Goal: Task Accomplishment & Management: Use online tool/utility

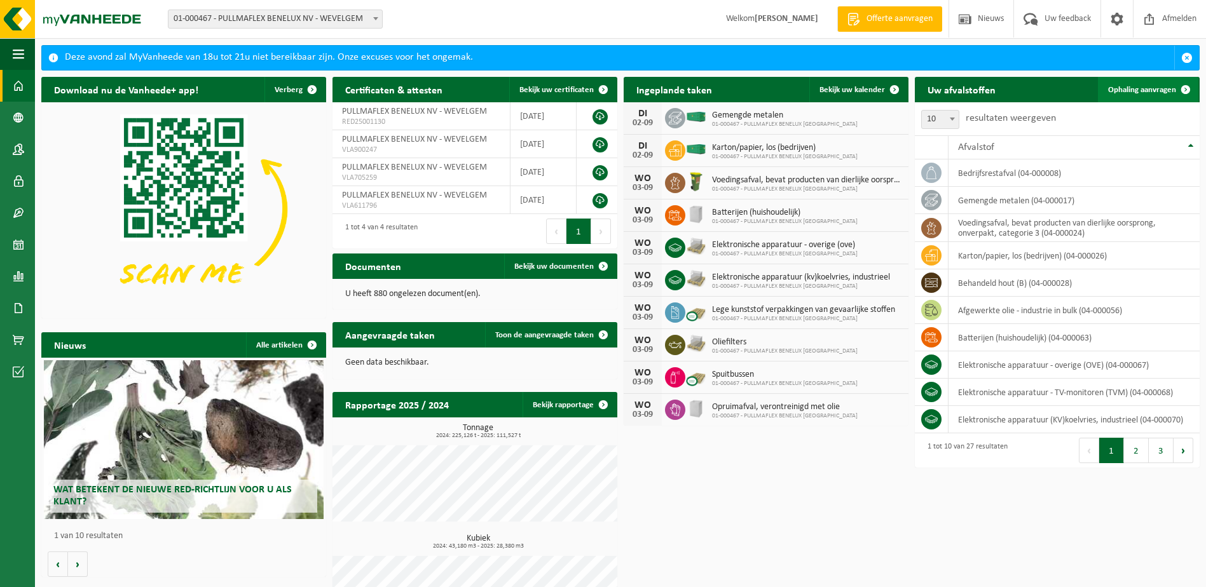
click at [1158, 88] on span "Ophaling aanvragen" at bounding box center [1142, 90] width 68 height 8
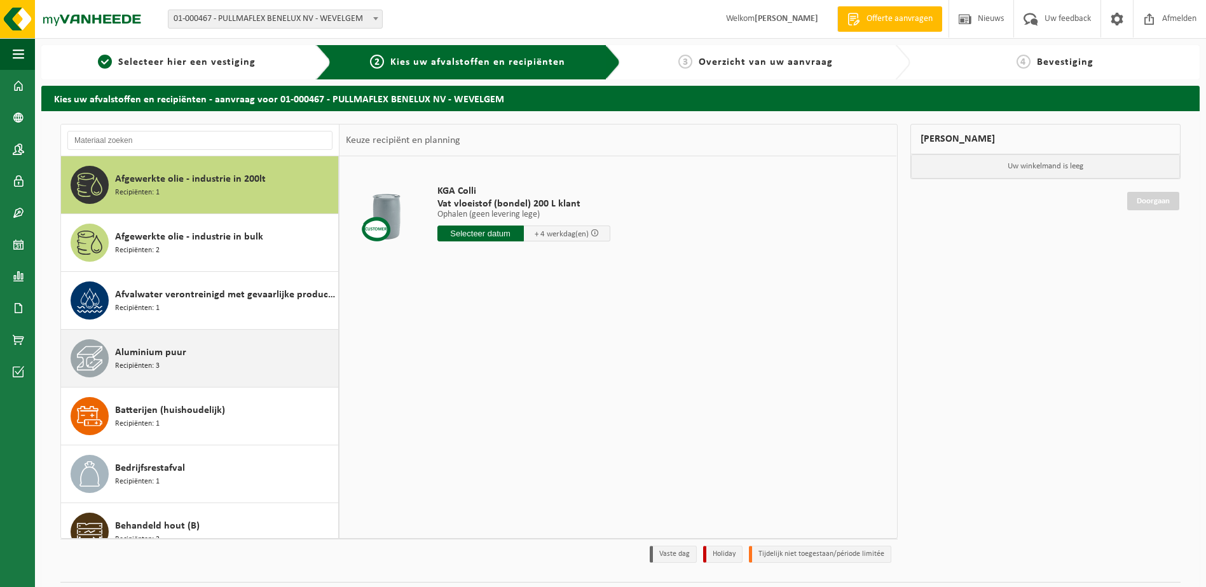
scroll to position [127, 0]
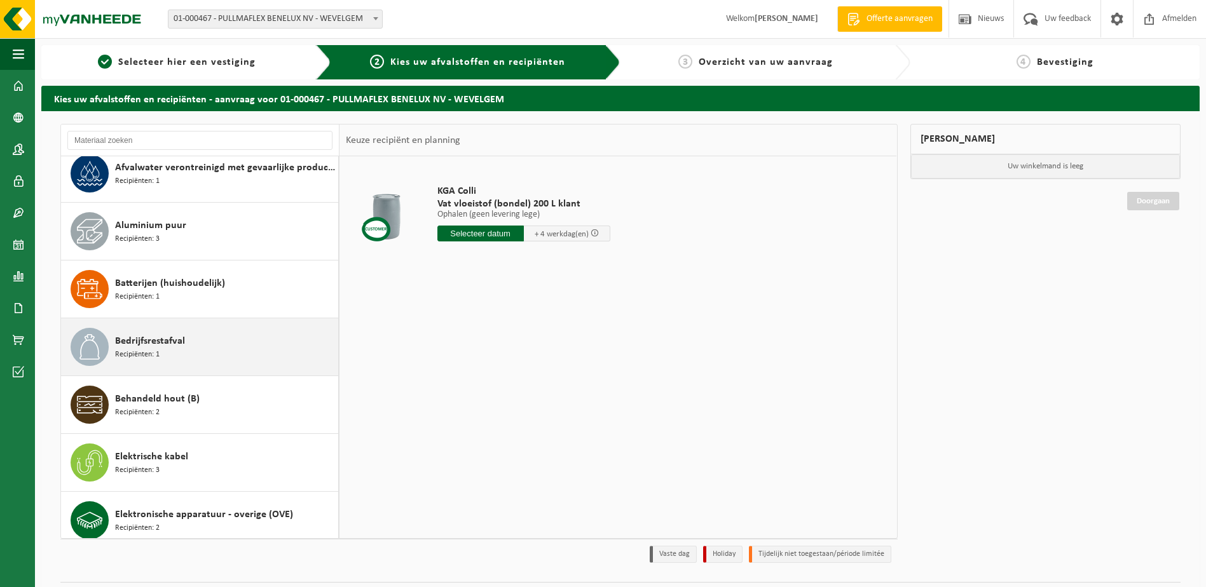
click at [184, 341] on div "Bedrijfsrestafval Recipiënten: 1" at bounding box center [225, 347] width 220 height 38
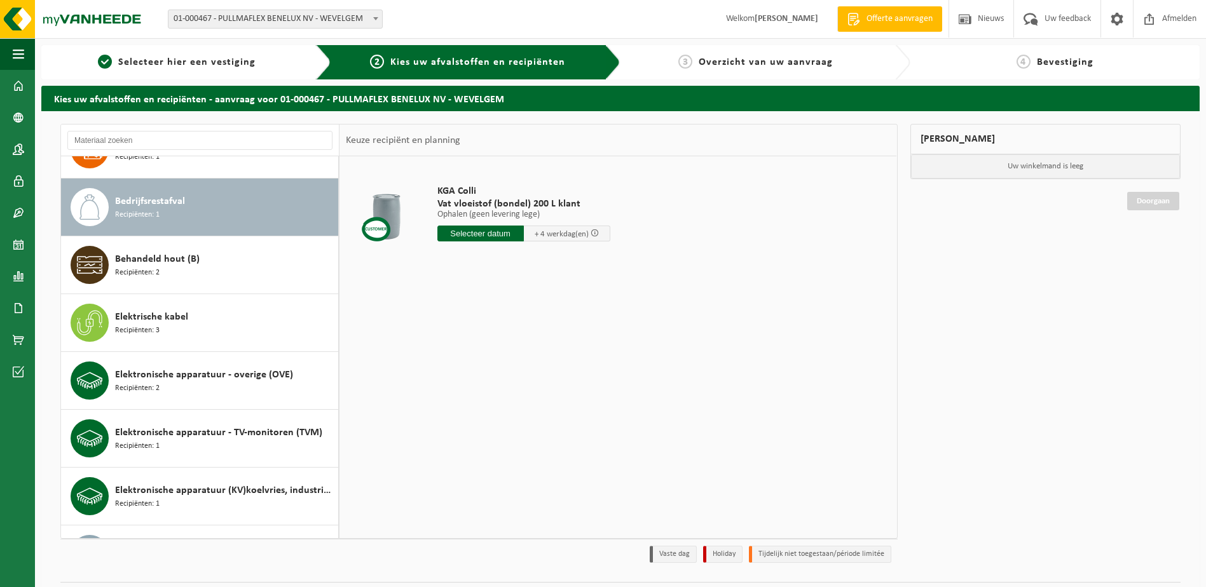
scroll to position [289, 0]
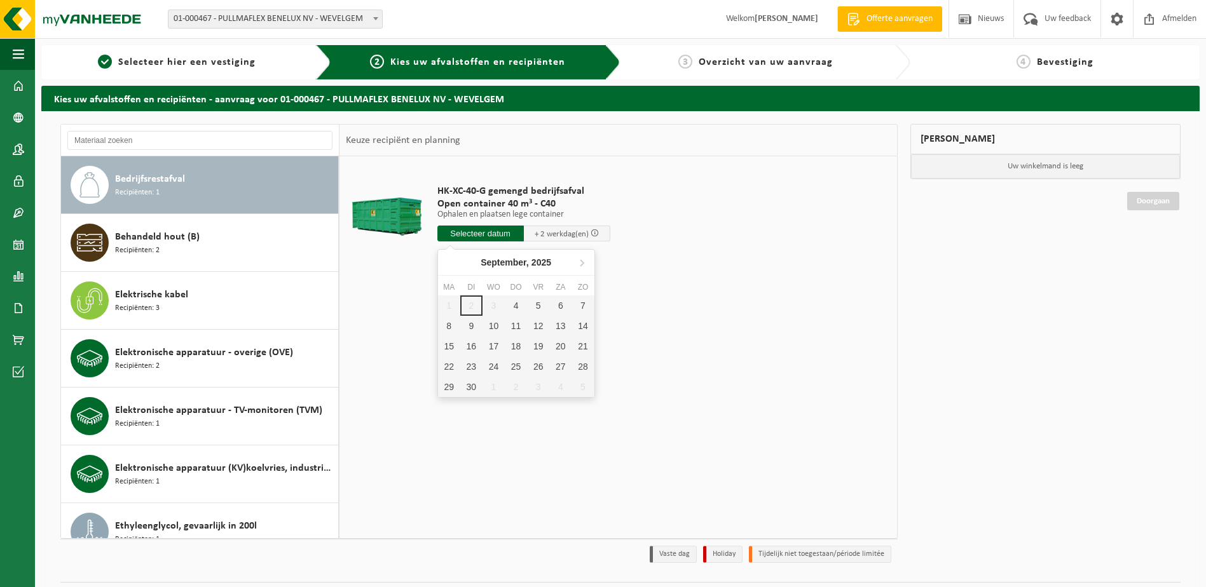
click at [495, 232] on input "text" at bounding box center [480, 234] width 86 height 16
click at [517, 312] on div "4" at bounding box center [516, 306] width 22 height 20
type input "Van 2025-09-04"
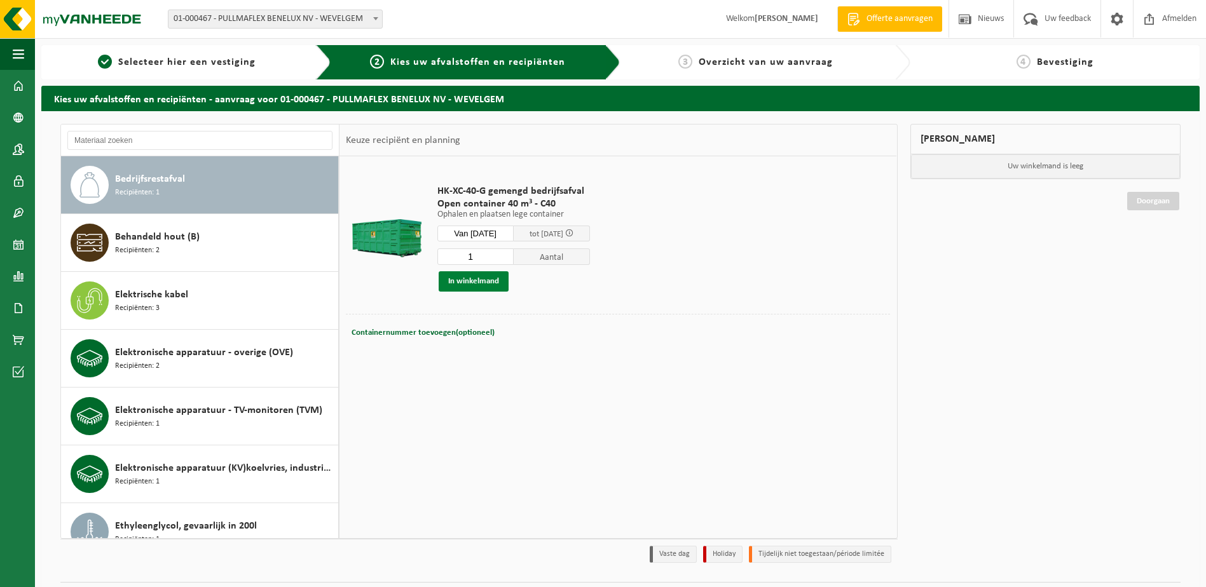
click at [474, 287] on button "In winkelmand" at bounding box center [474, 281] width 70 height 20
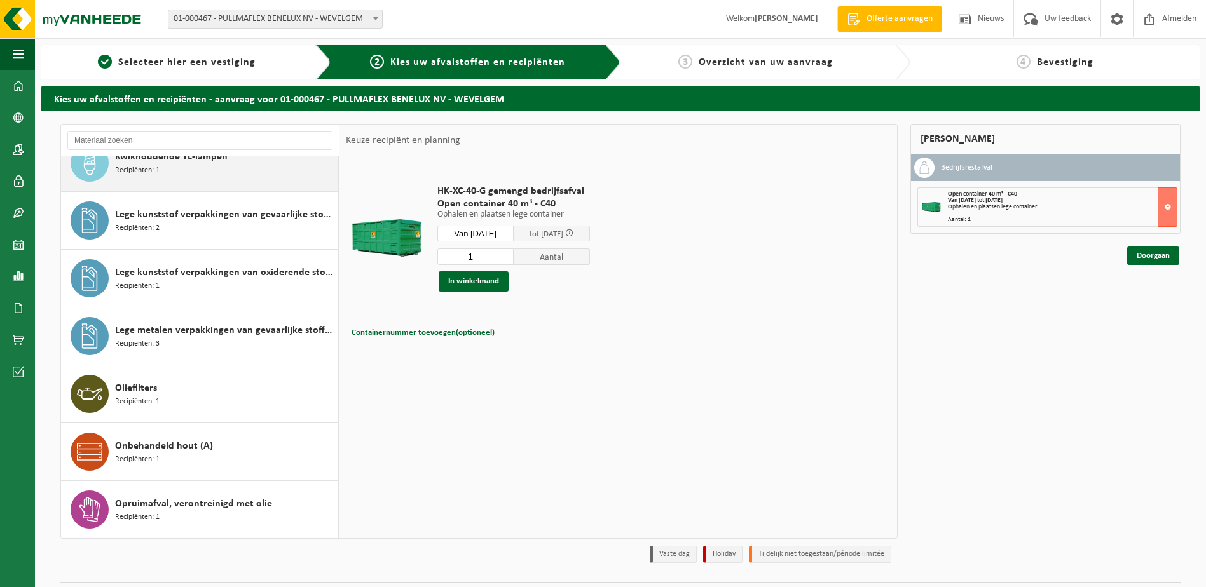
scroll to position [954, 0]
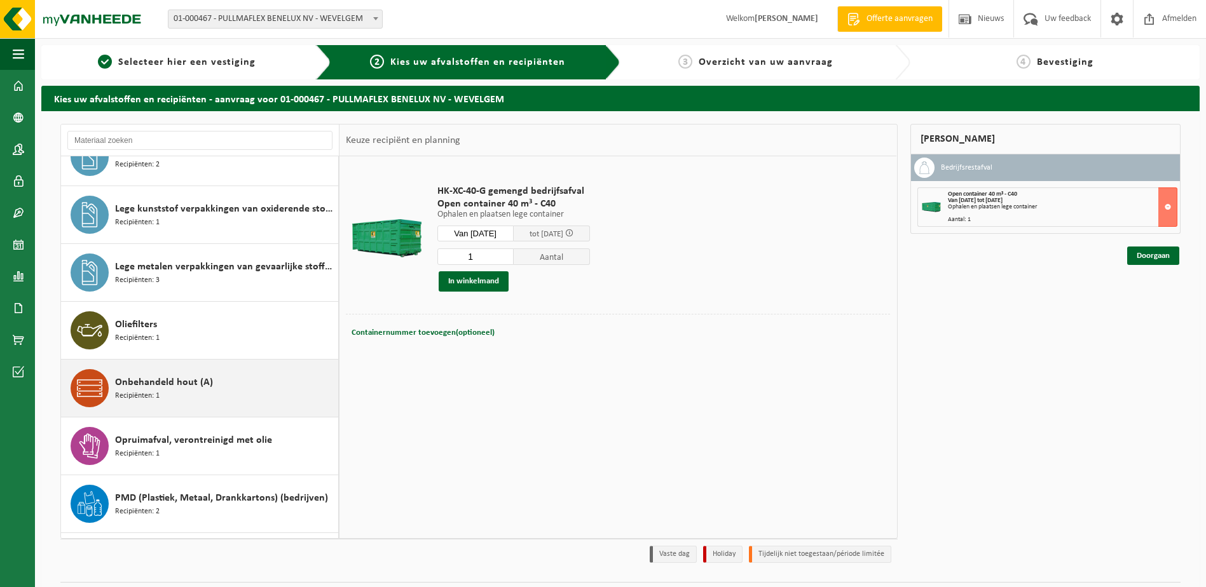
click at [177, 404] on div "Onbehandeld hout (A) Recipiënten: 1" at bounding box center [225, 388] width 220 height 38
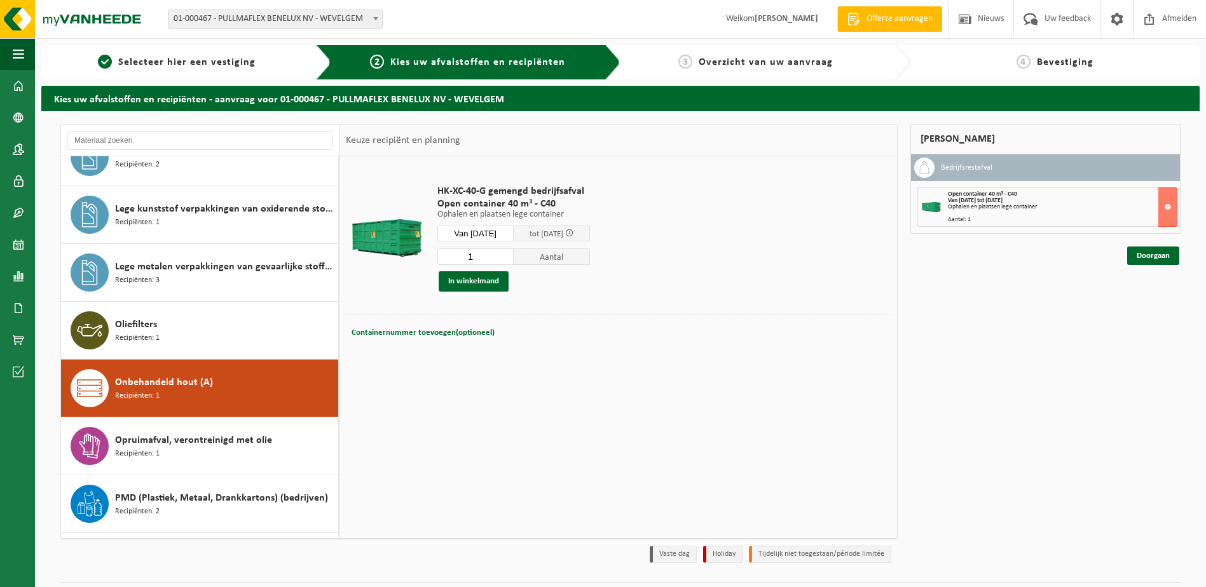
scroll to position [1121, 0]
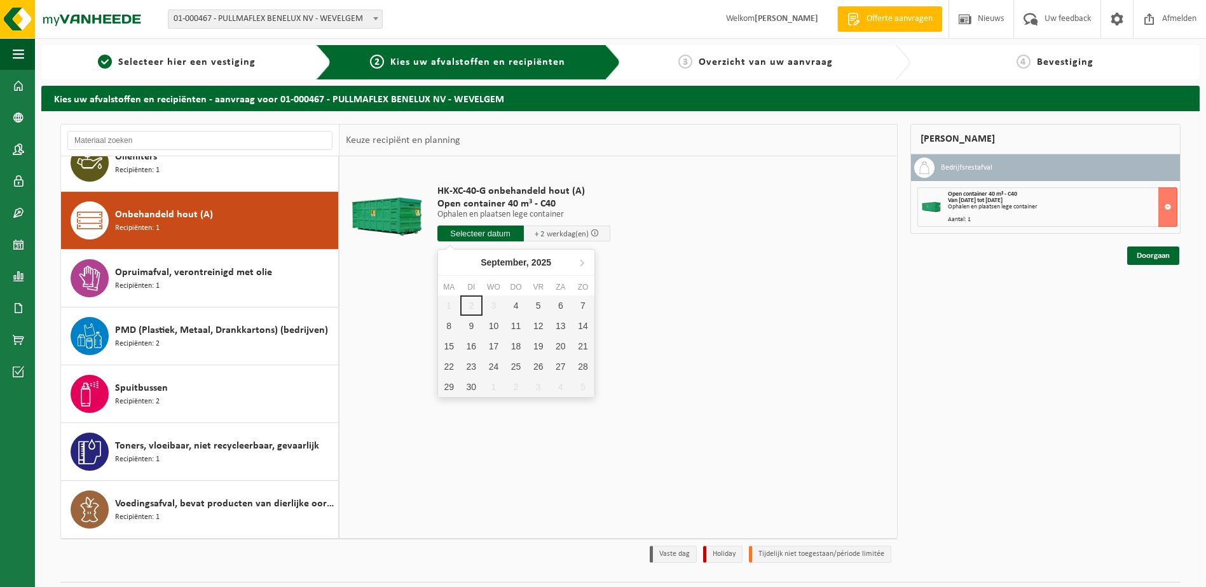
click at [490, 229] on input "text" at bounding box center [480, 234] width 86 height 16
click at [512, 312] on div "4" at bounding box center [516, 306] width 22 height 20
type input "Van 2025-09-04"
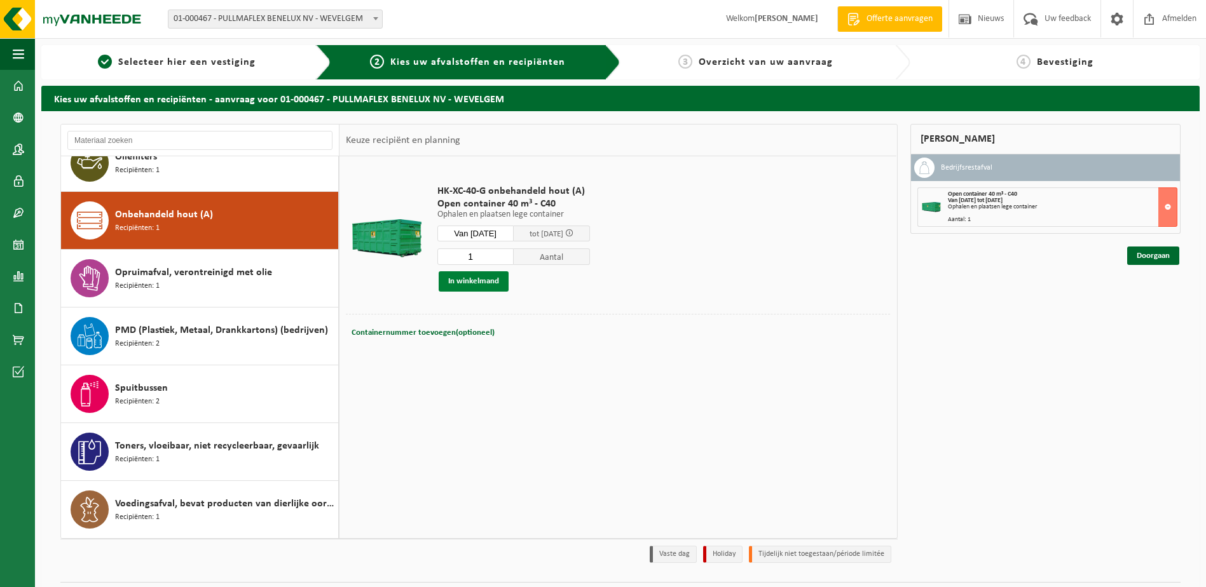
click at [484, 276] on button "In winkelmand" at bounding box center [474, 281] width 70 height 20
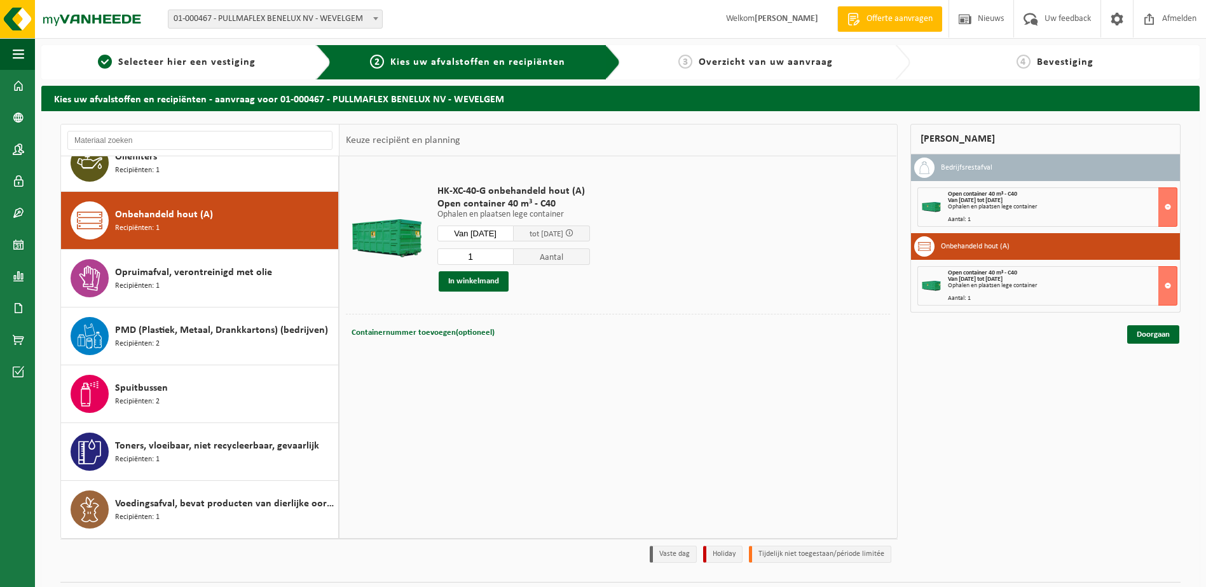
click at [1190, 329] on div "Afgewerkte olie - industrie in 200lt Recipiënten: 1 Afgewerkte olie - industrie…" at bounding box center [620, 359] width 1158 height 497
click at [1148, 332] on link "Doorgaan" at bounding box center [1153, 334] width 52 height 18
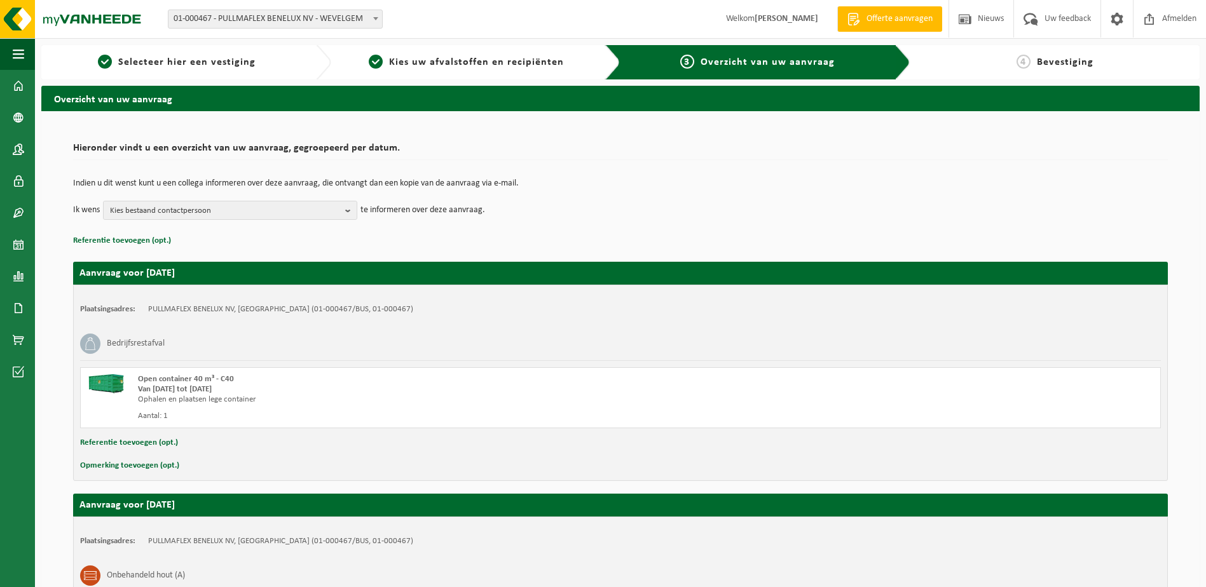
scroll to position [190, 0]
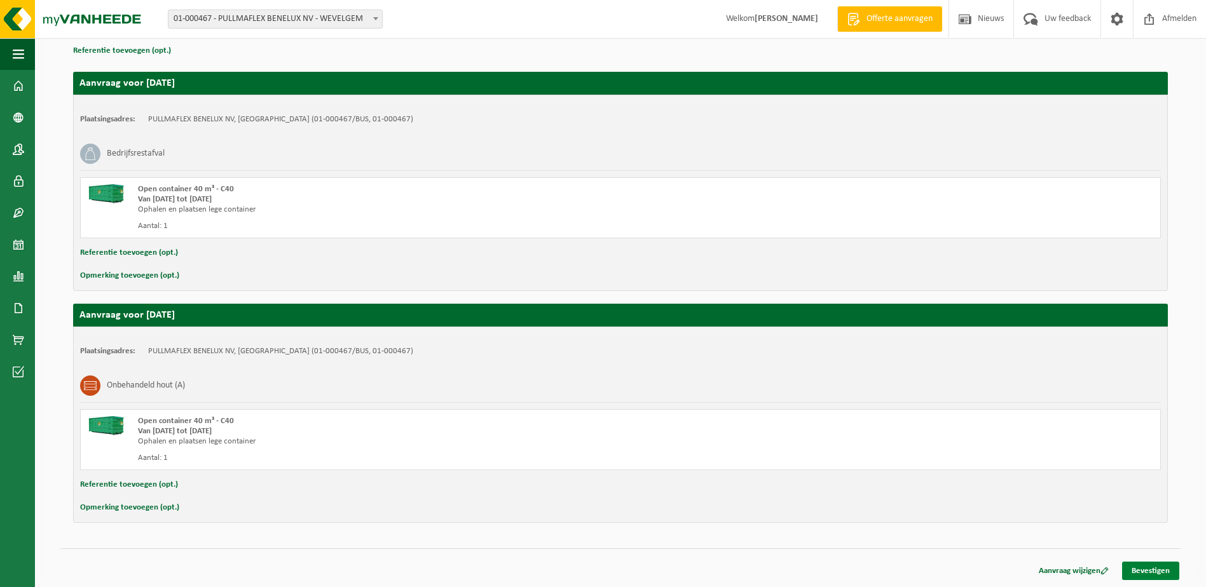
click at [1146, 573] on link "Bevestigen" at bounding box center [1150, 571] width 57 height 18
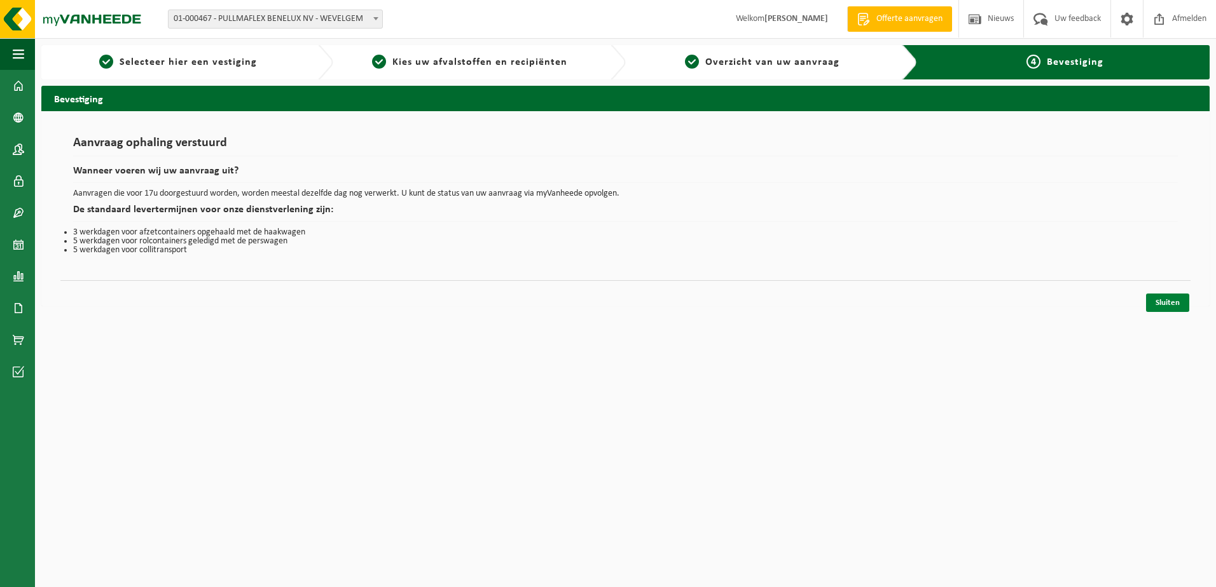
click at [1156, 311] on link "Sluiten" at bounding box center [1167, 303] width 43 height 18
